Goal: Task Accomplishment & Management: Use online tool/utility

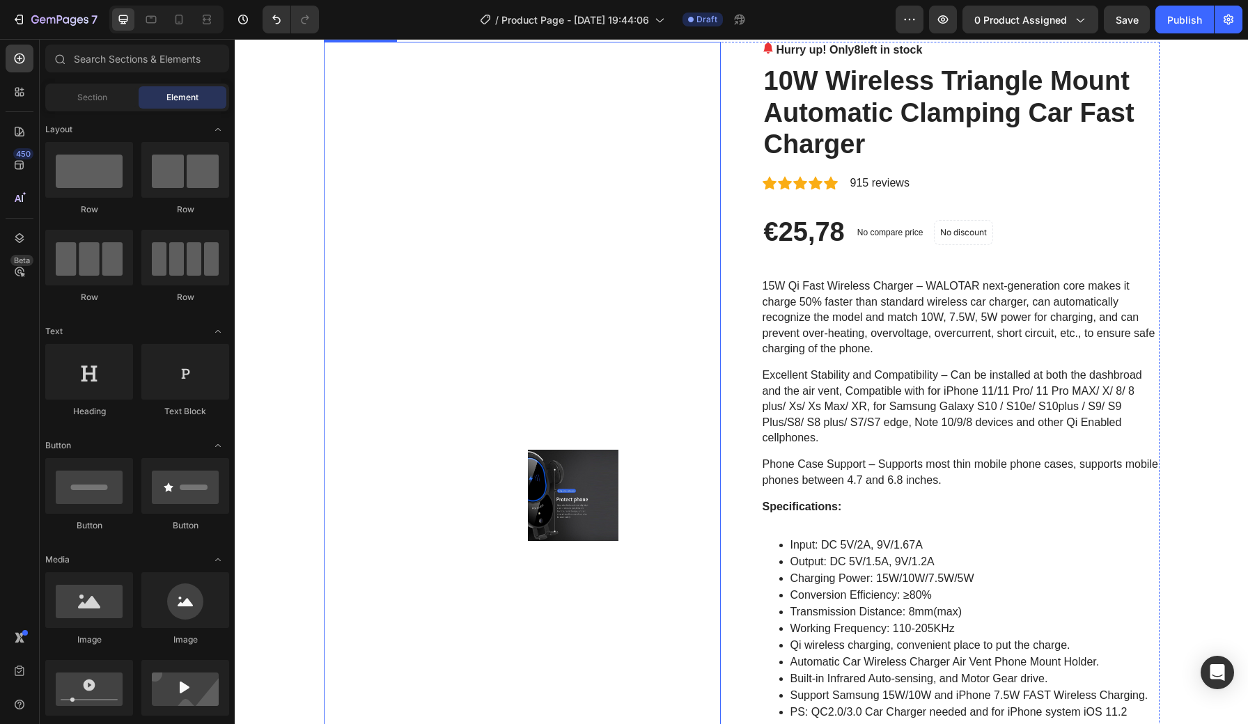
scroll to position [75, 0]
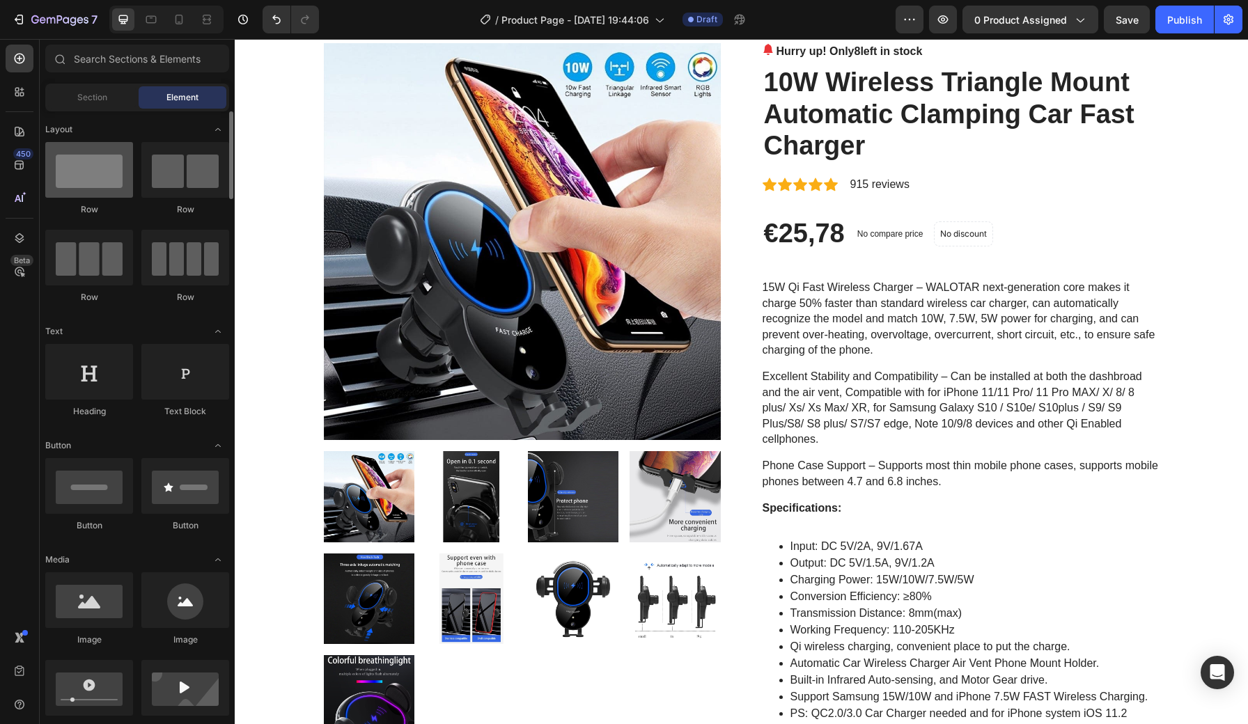
click at [72, 160] on div at bounding box center [89, 170] width 88 height 56
click at [170, 178] on div at bounding box center [185, 170] width 88 height 56
click at [98, 98] on span "Section" at bounding box center [92, 97] width 30 height 13
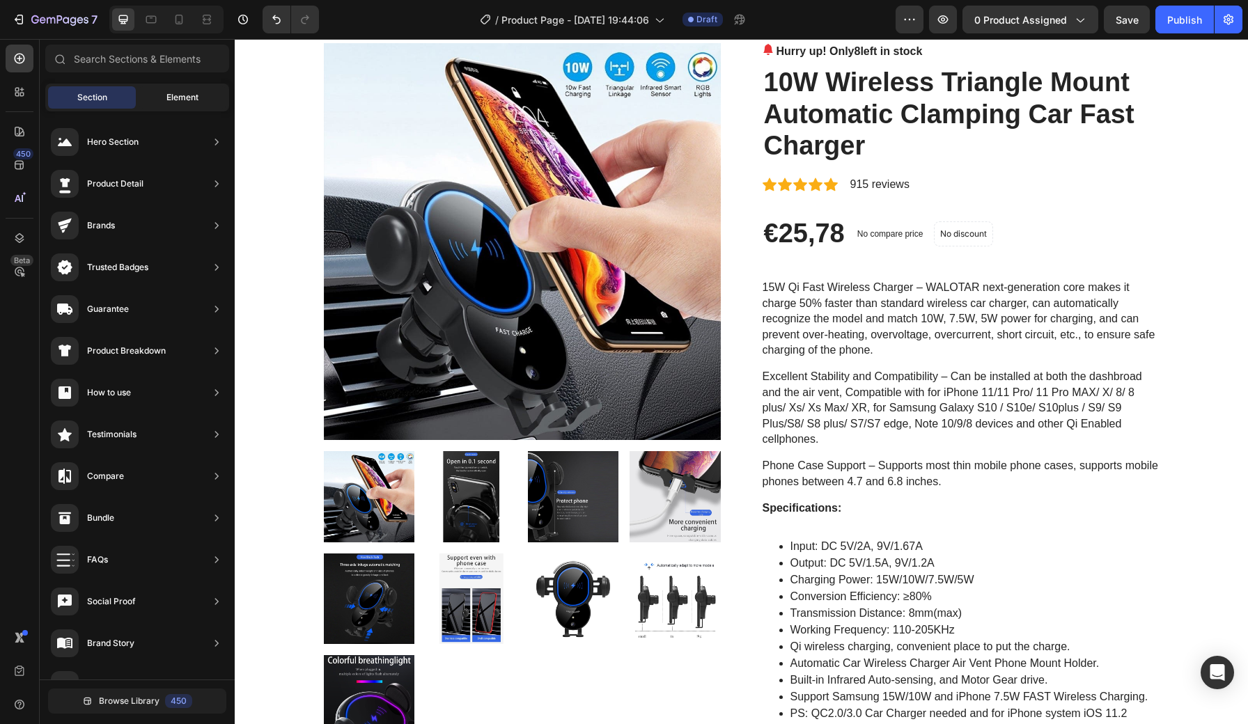
click at [152, 102] on div "Element" at bounding box center [183, 97] width 88 height 22
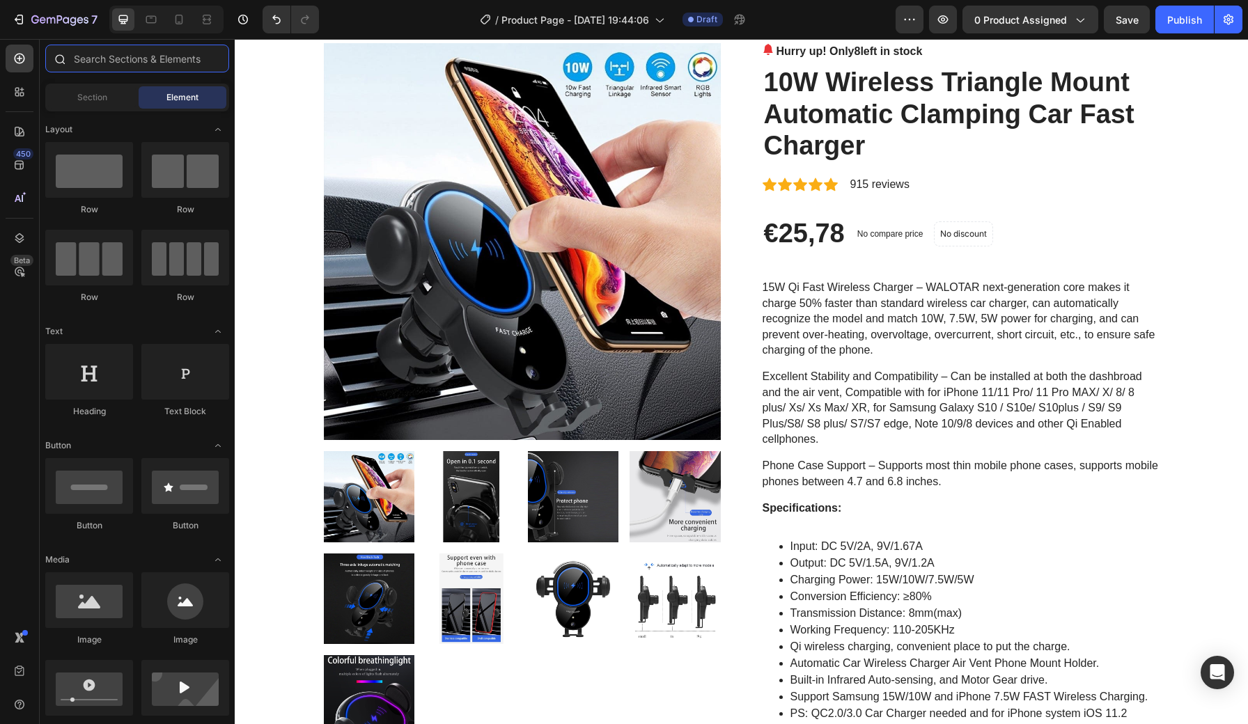
click at [132, 61] on input "text" at bounding box center [137, 59] width 184 height 28
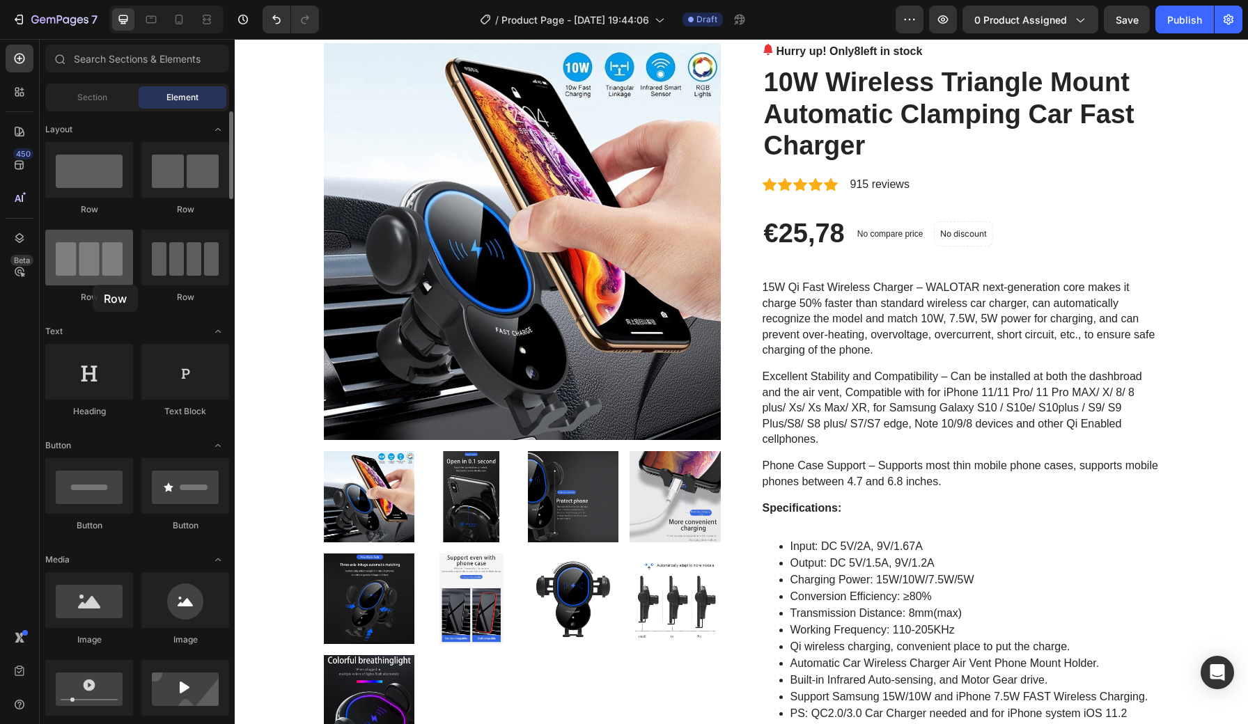
click at [93, 285] on div at bounding box center [89, 258] width 88 height 56
click at [178, 266] on div at bounding box center [185, 258] width 88 height 56
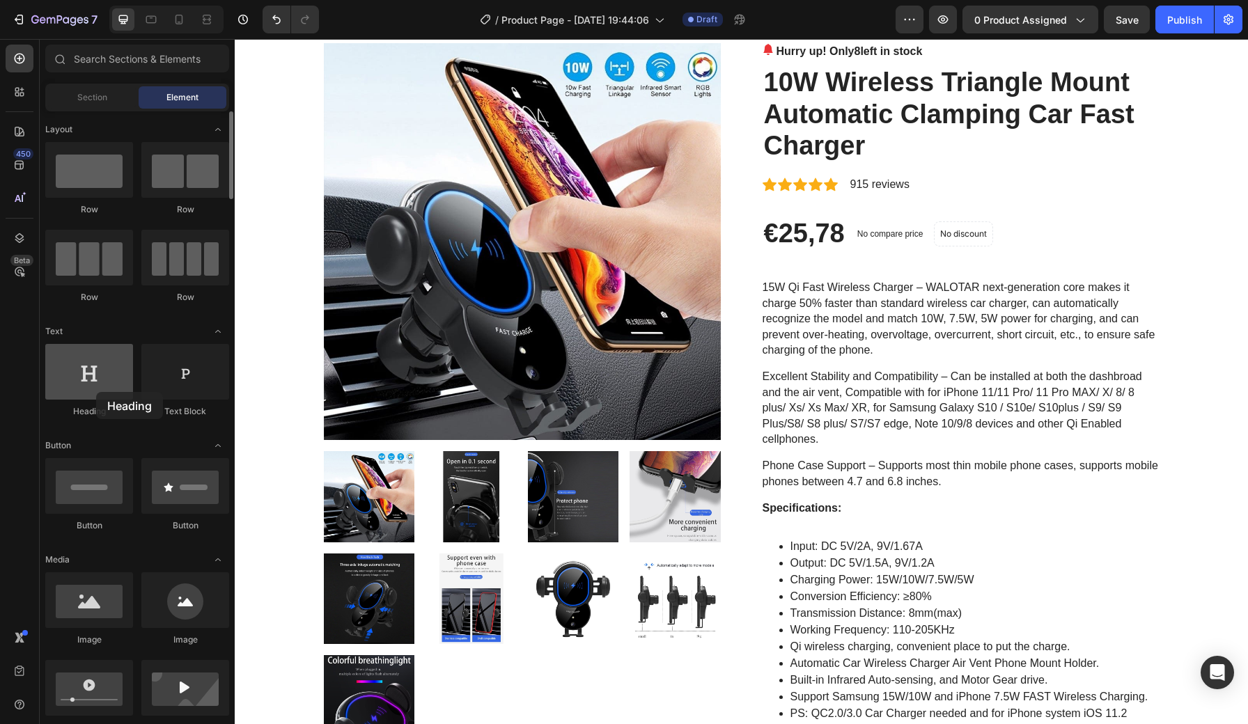
click at [96, 392] on div at bounding box center [89, 372] width 88 height 56
click at [180, 382] on div at bounding box center [185, 372] width 88 height 56
click at [17, 164] on icon at bounding box center [19, 165] width 9 height 9
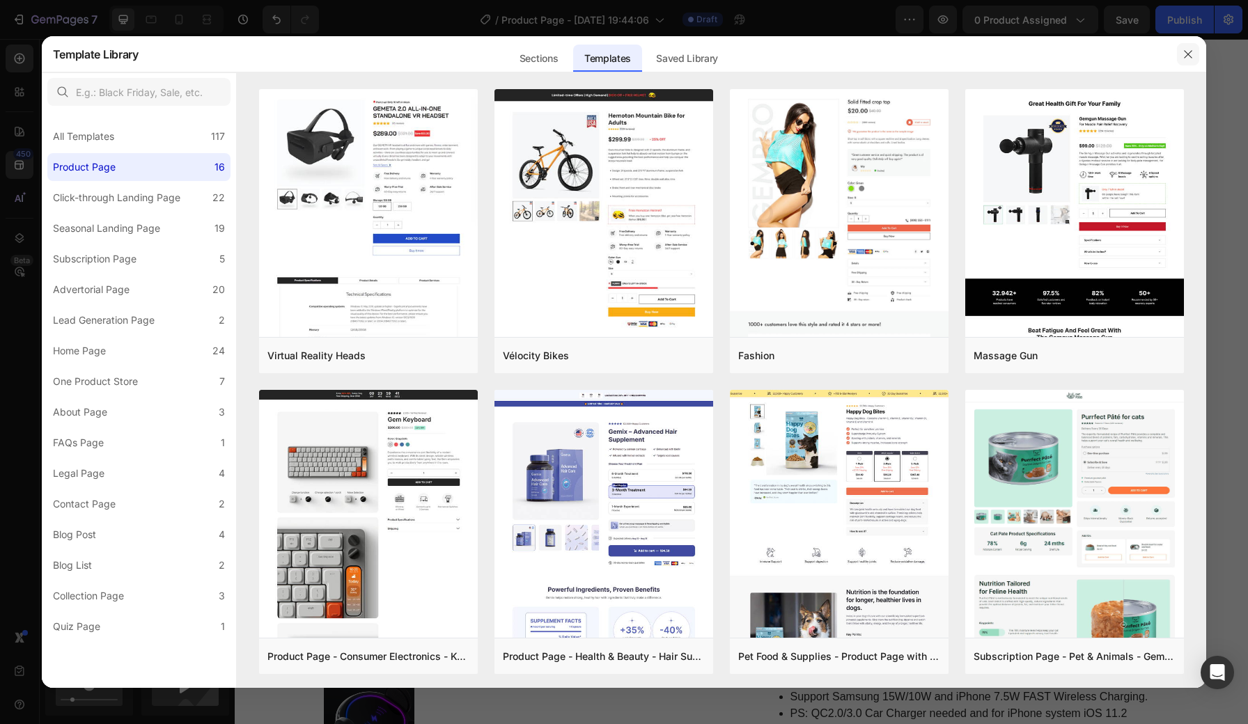
click at [1188, 59] on icon "button" at bounding box center [1188, 54] width 11 height 11
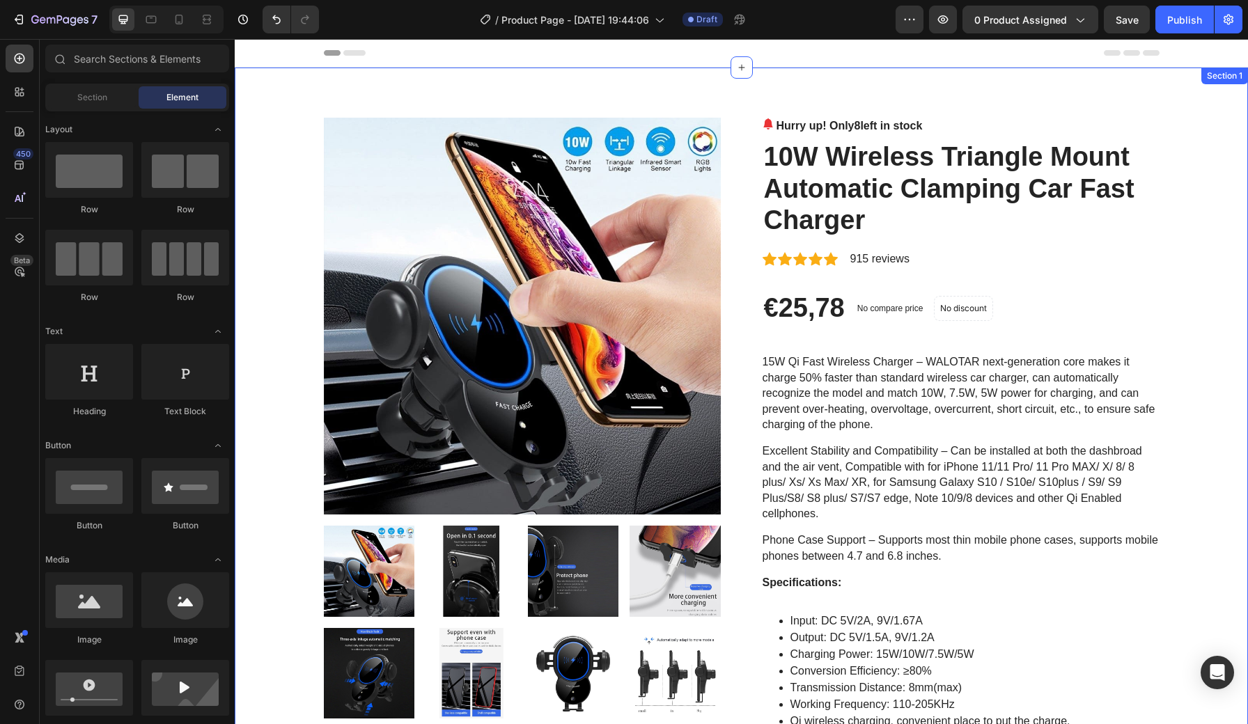
scroll to position [0, 0]
click at [274, 49] on span "Header" at bounding box center [276, 53] width 31 height 14
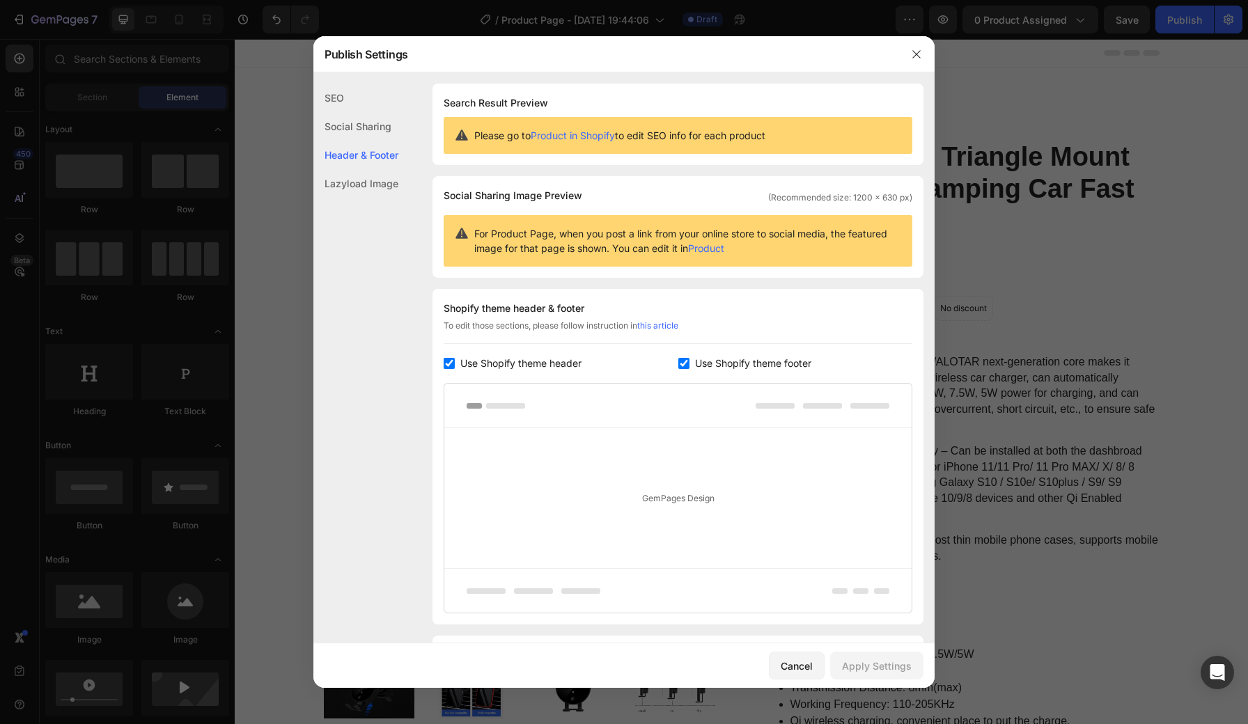
scroll to position [84, 0]
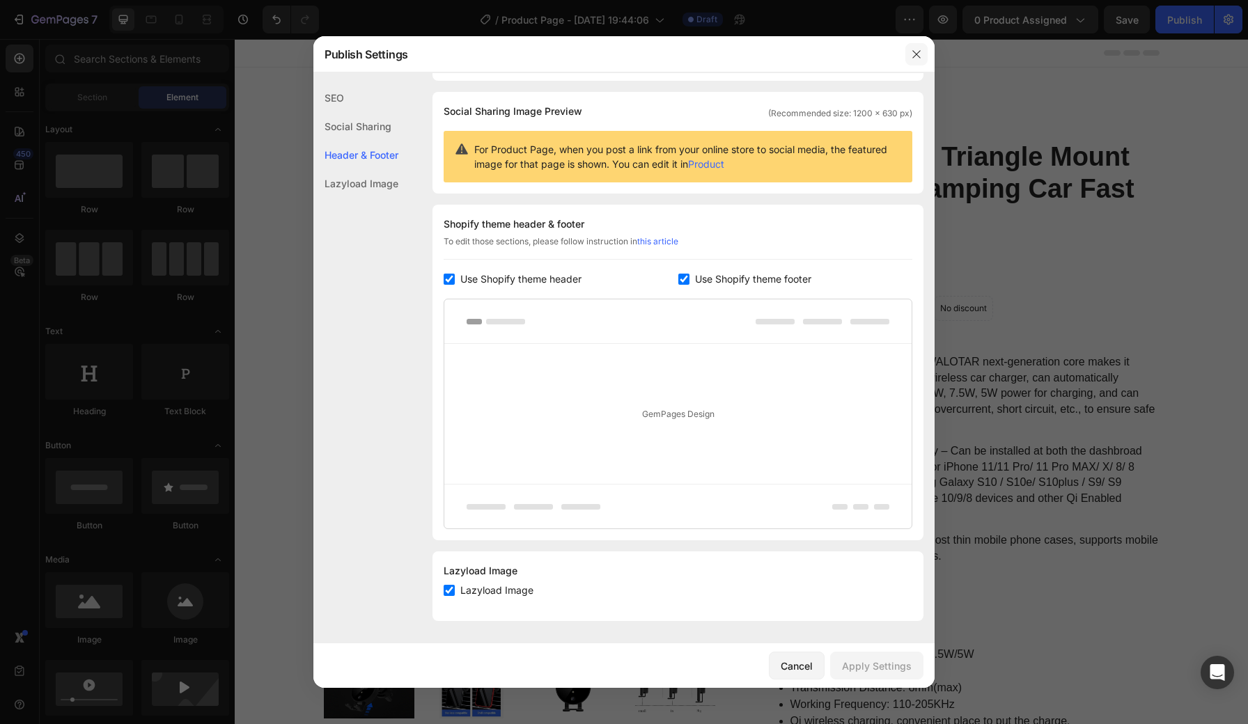
click at [920, 59] on icon "button" at bounding box center [916, 54] width 11 height 11
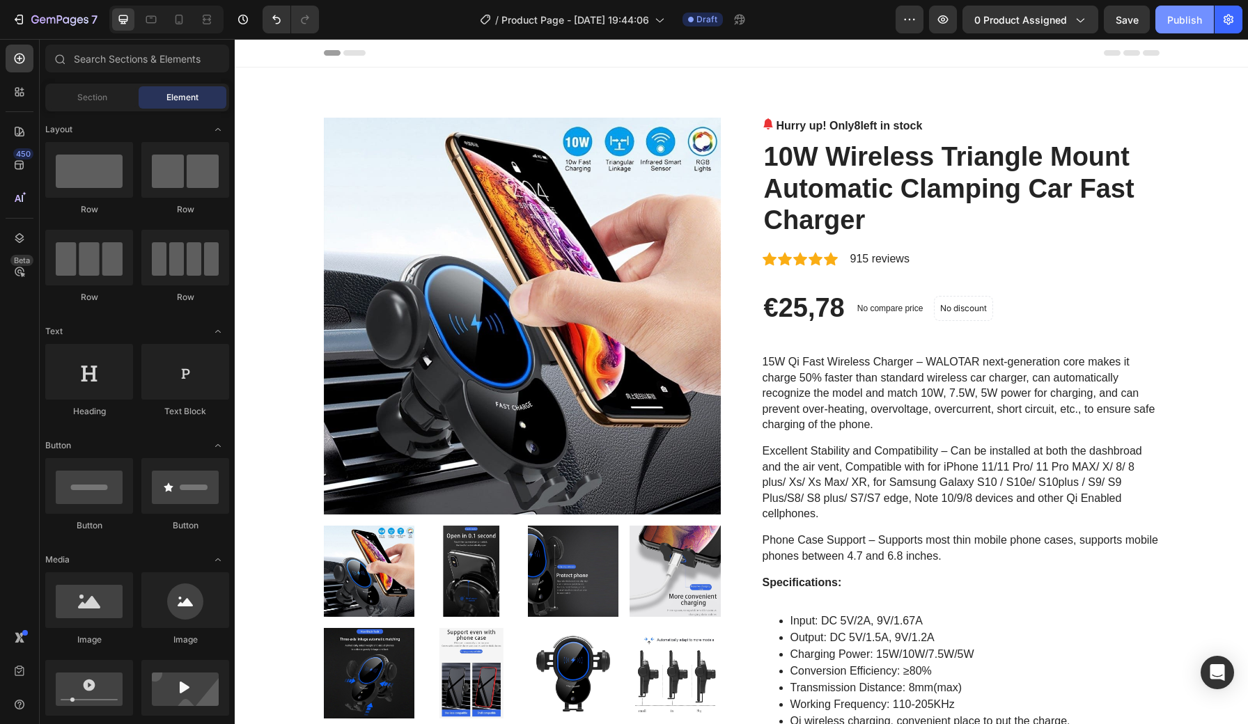
click at [1193, 17] on div "Publish" at bounding box center [1184, 20] width 35 height 15
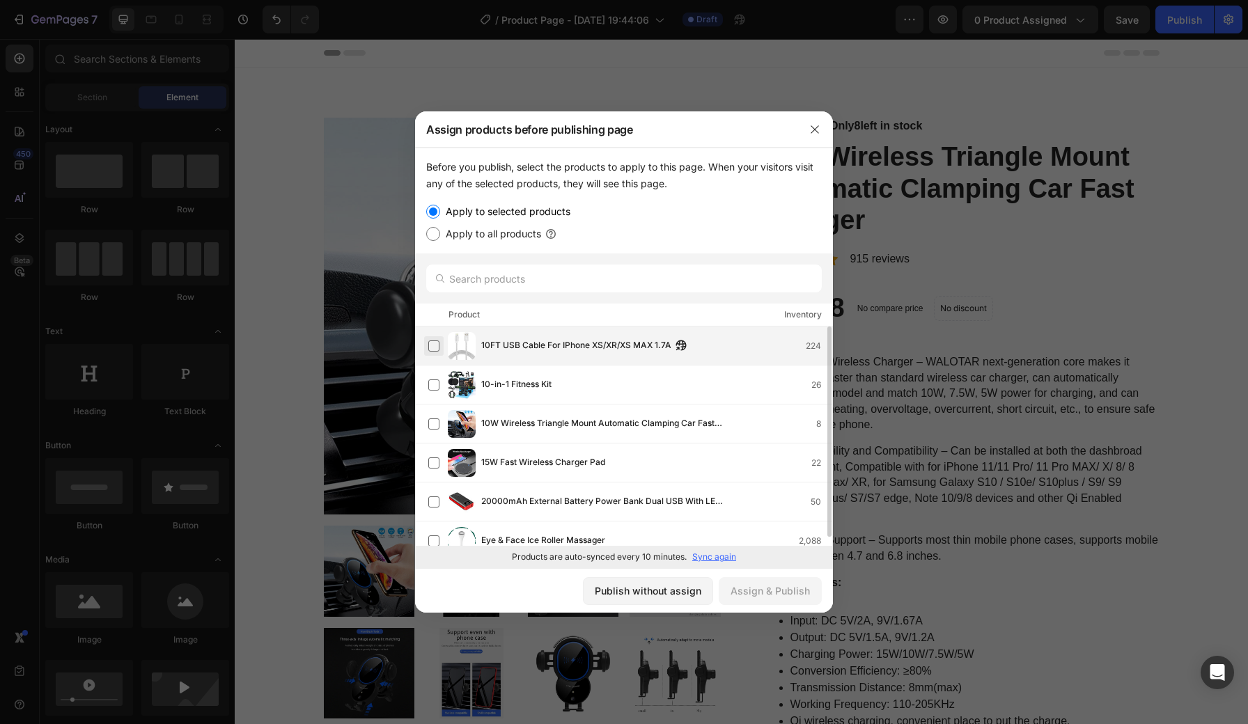
click at [439, 344] on label at bounding box center [433, 346] width 11 height 11
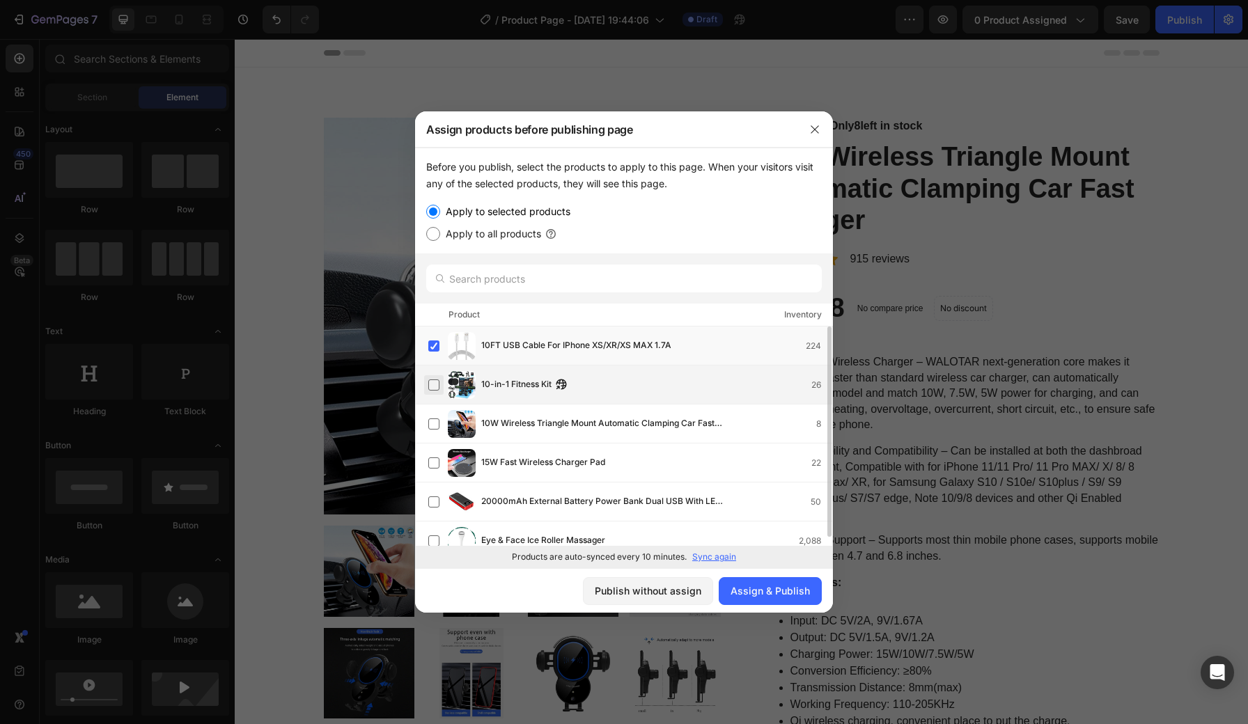
click at [435, 383] on label at bounding box center [433, 385] width 11 height 11
click at [435, 427] on label at bounding box center [433, 424] width 11 height 11
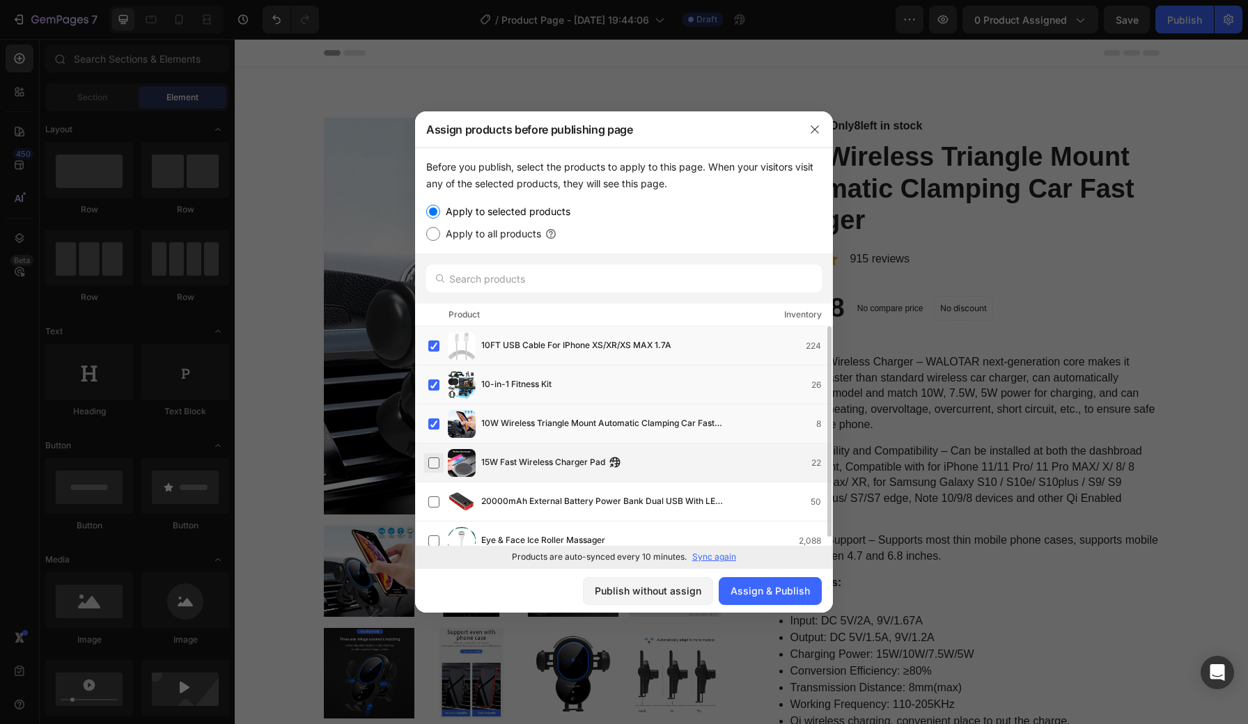
click at [433, 467] on label at bounding box center [433, 463] width 11 height 11
click at [435, 502] on label at bounding box center [433, 502] width 11 height 11
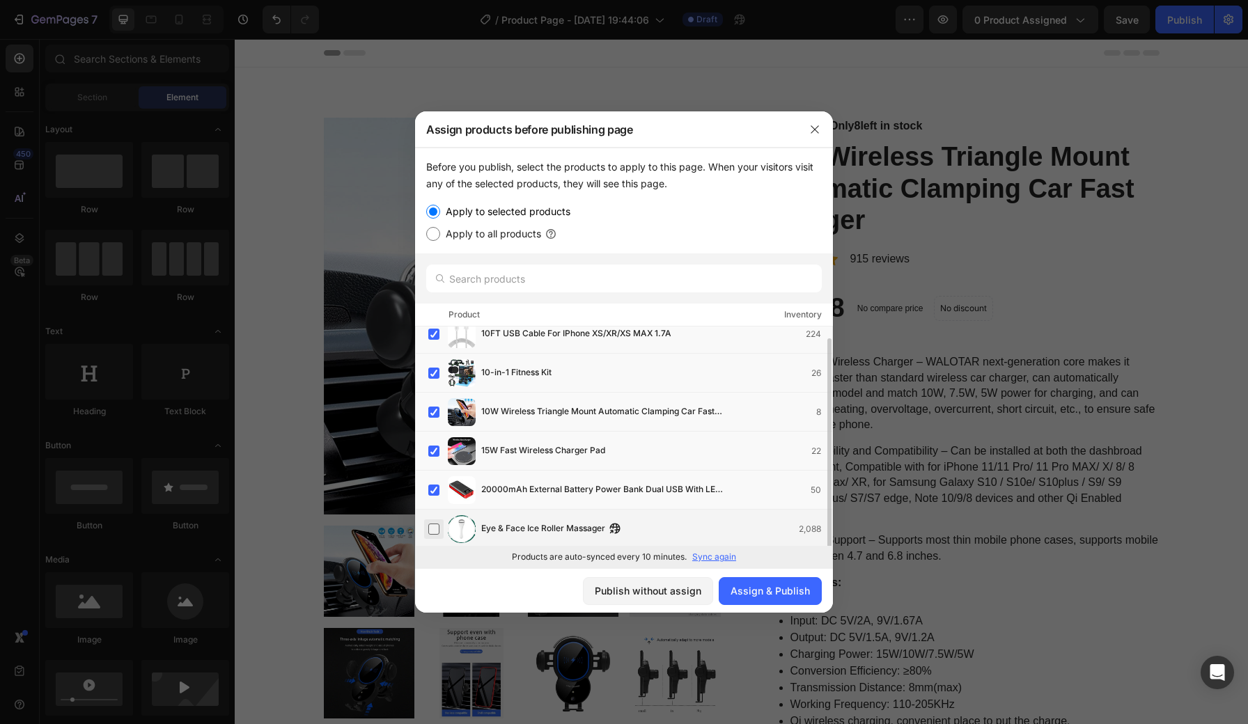
click at [432, 532] on label at bounding box center [433, 529] width 11 height 11
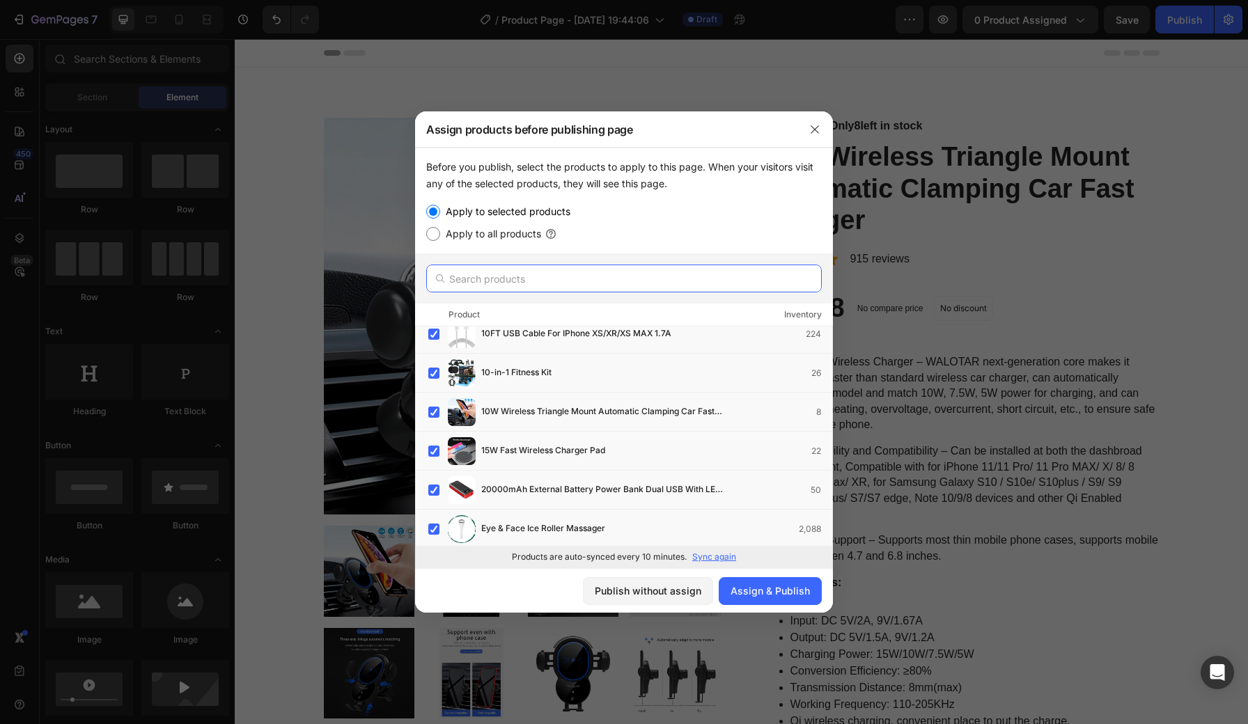
click at [495, 265] on input "text" at bounding box center [624, 279] width 396 height 28
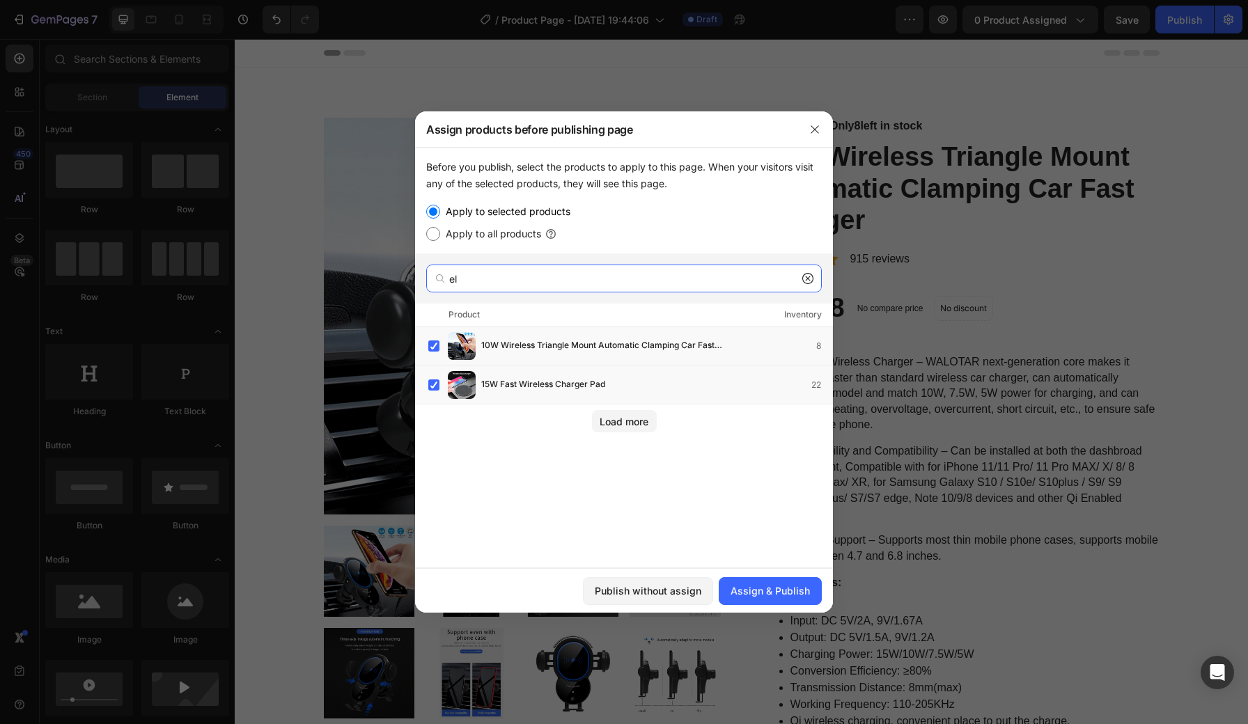
type input "e"
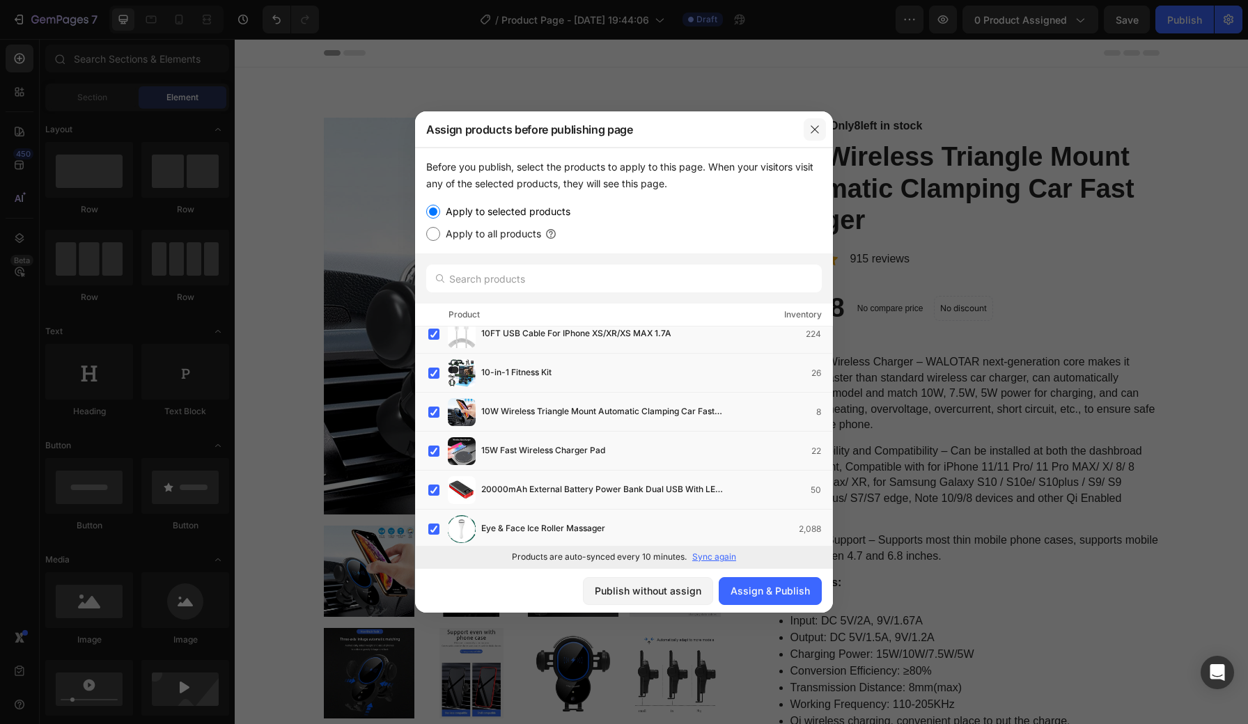
click at [824, 121] on button "button" at bounding box center [815, 129] width 22 height 22
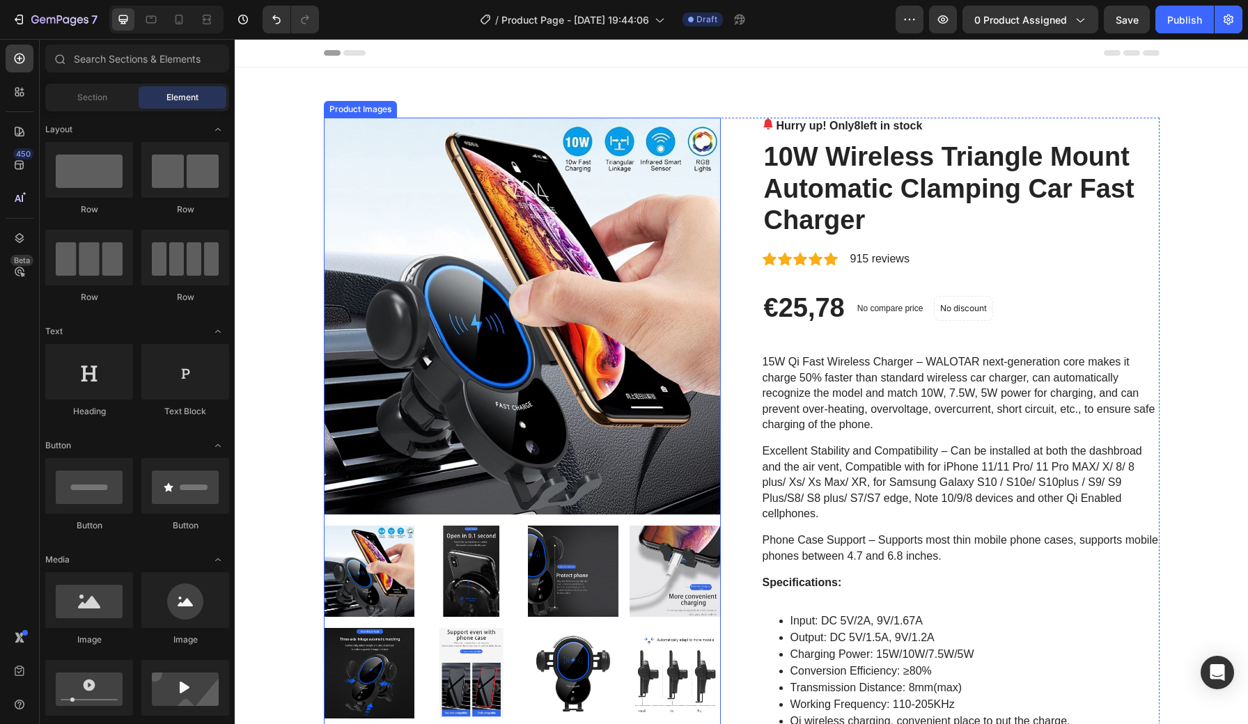
scroll to position [0, 0]
